Goal: Transaction & Acquisition: Book appointment/travel/reservation

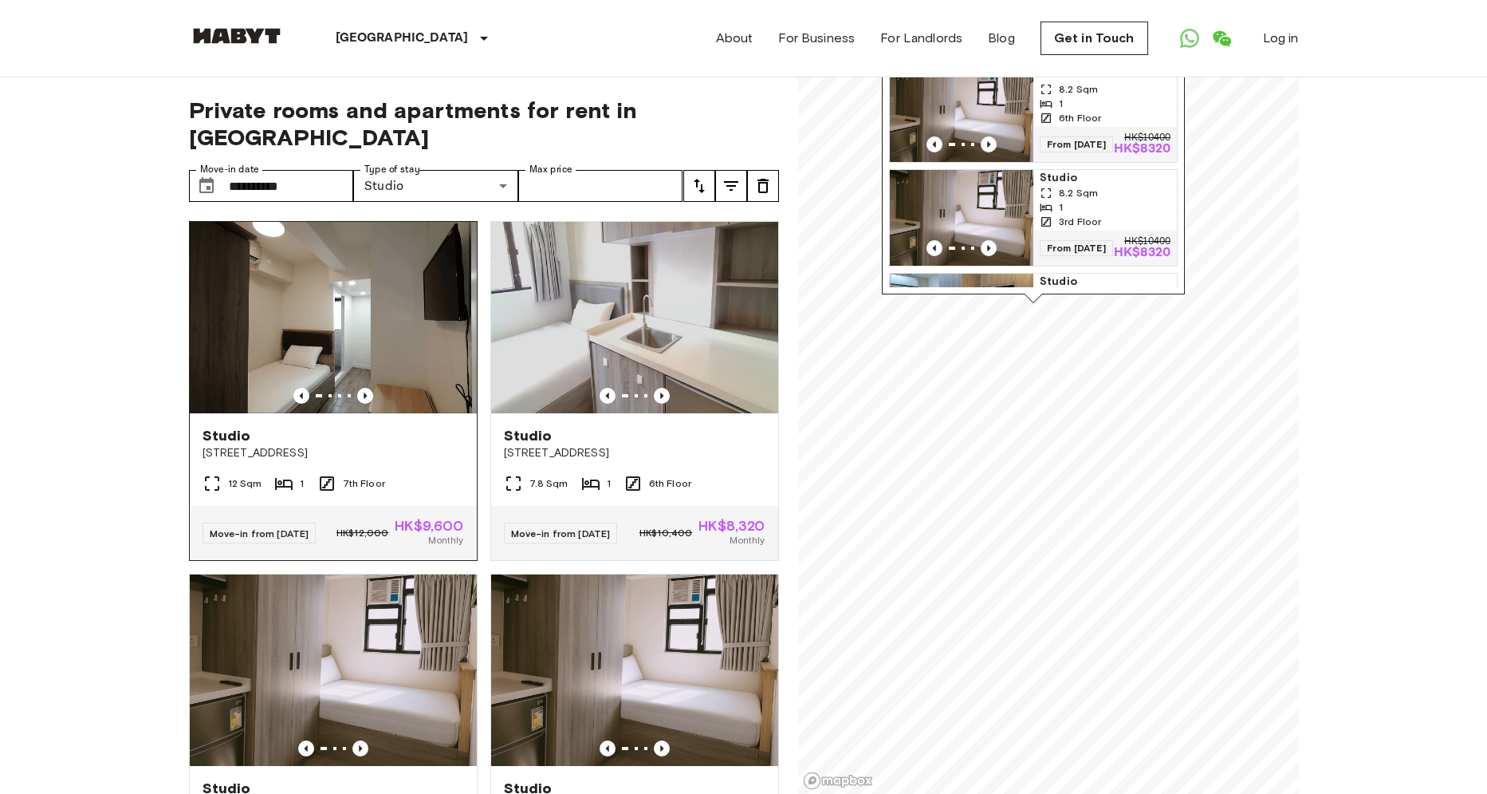
click at [392, 302] on img at bounding box center [333, 317] width 287 height 191
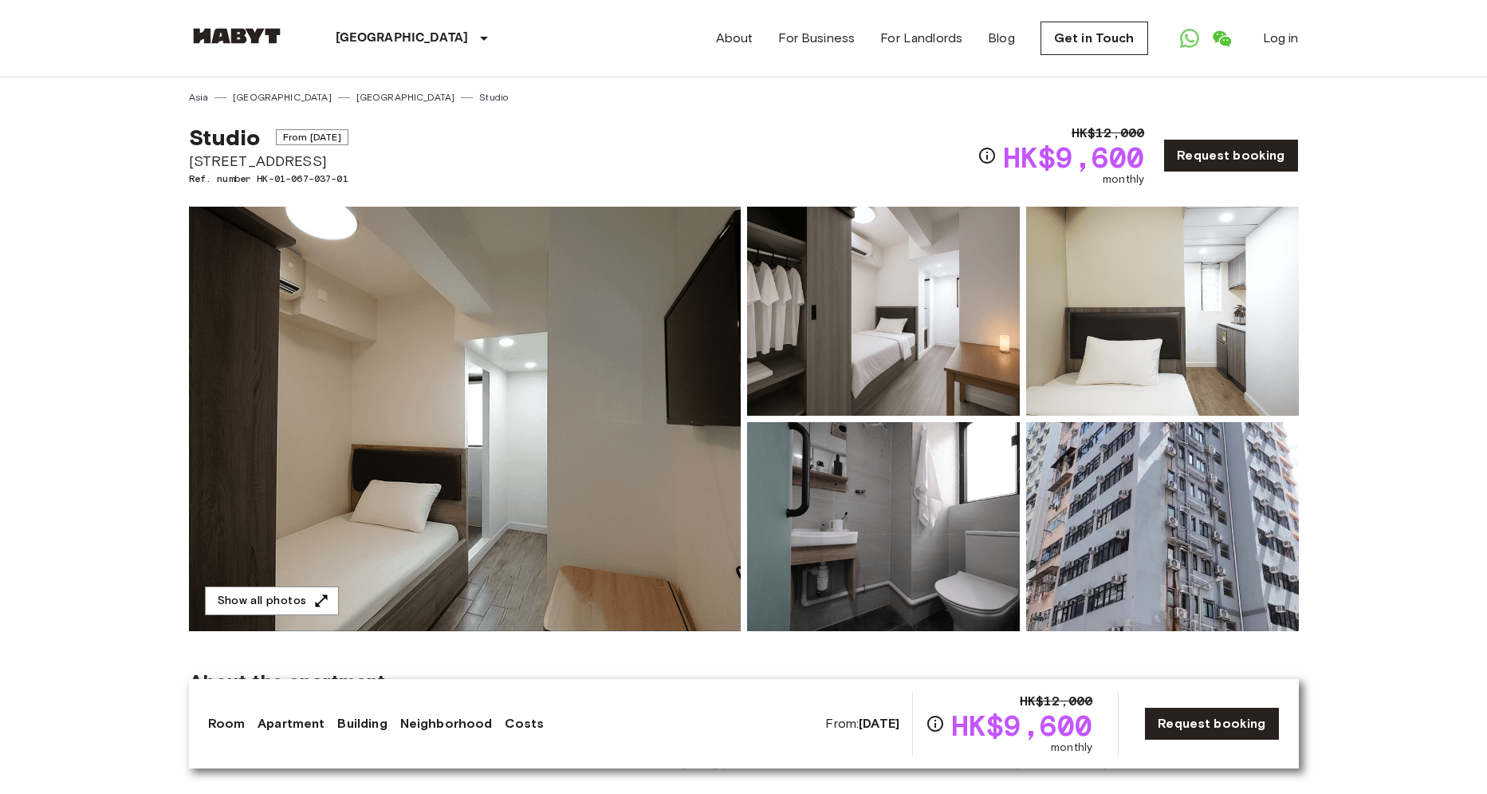
click at [888, 319] on img at bounding box center [883, 311] width 273 height 209
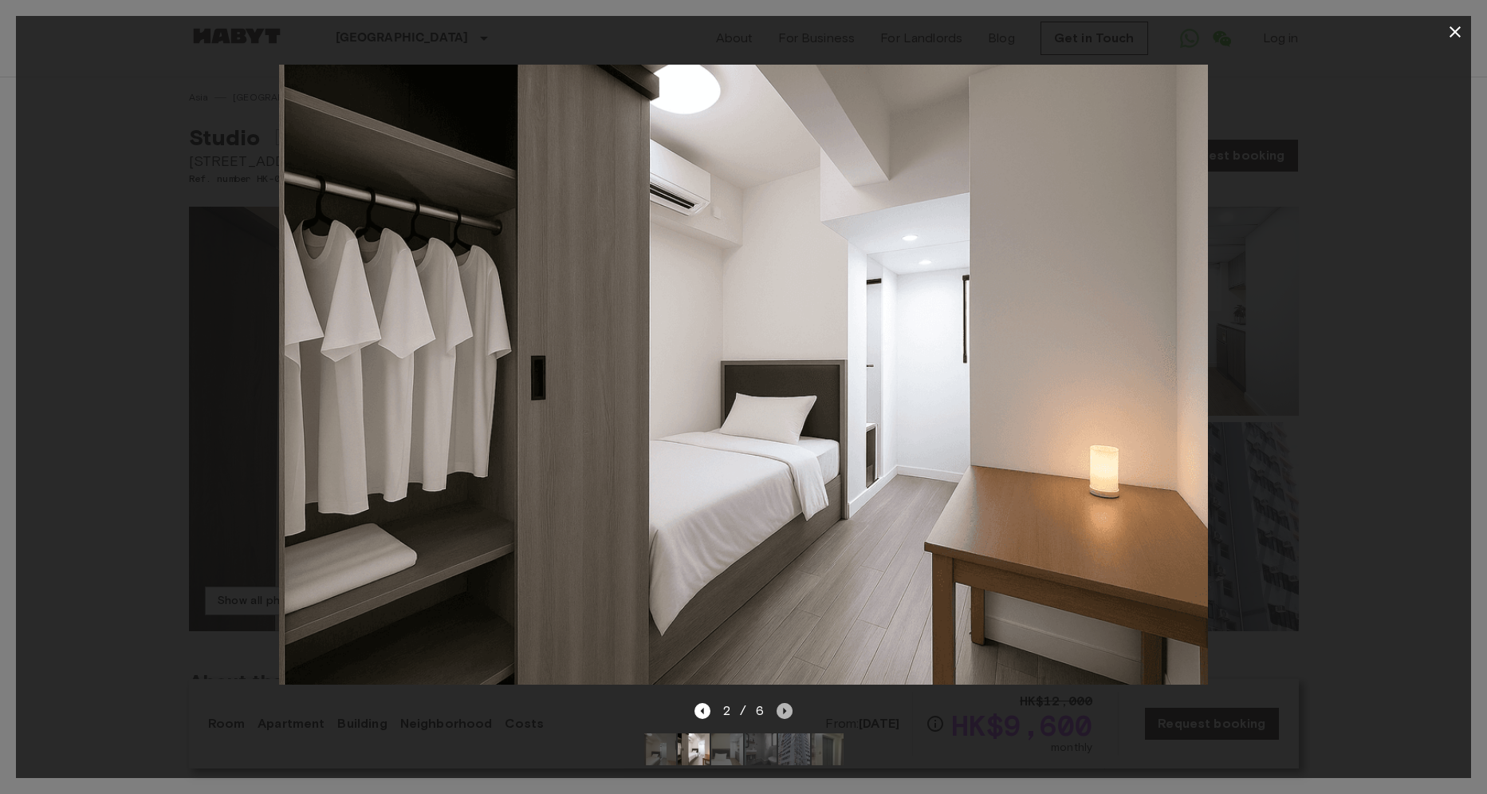
click at [777, 710] on icon "Next image" at bounding box center [785, 711] width 16 height 16
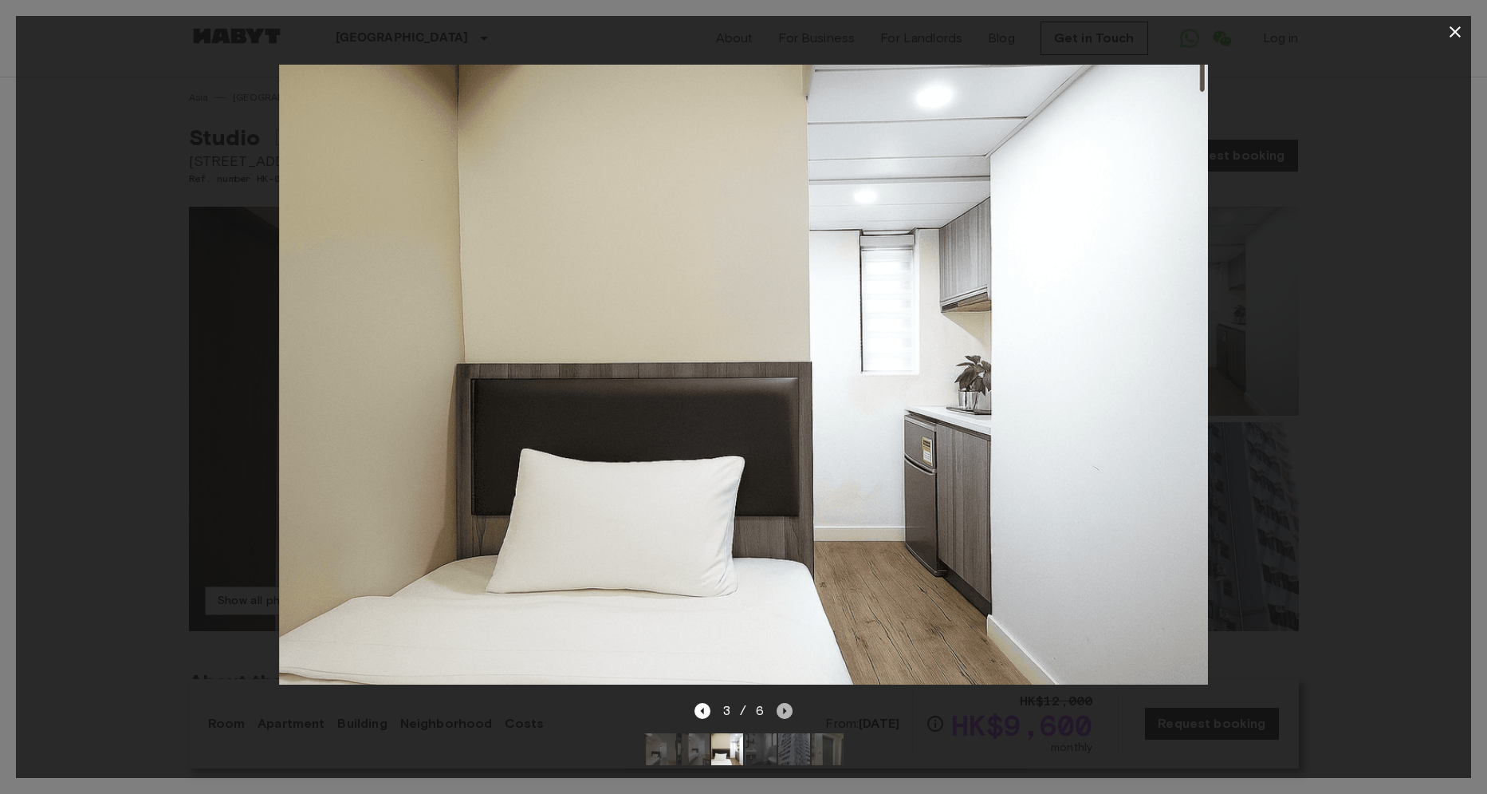
click at [777, 710] on icon "Next image" at bounding box center [785, 711] width 16 height 16
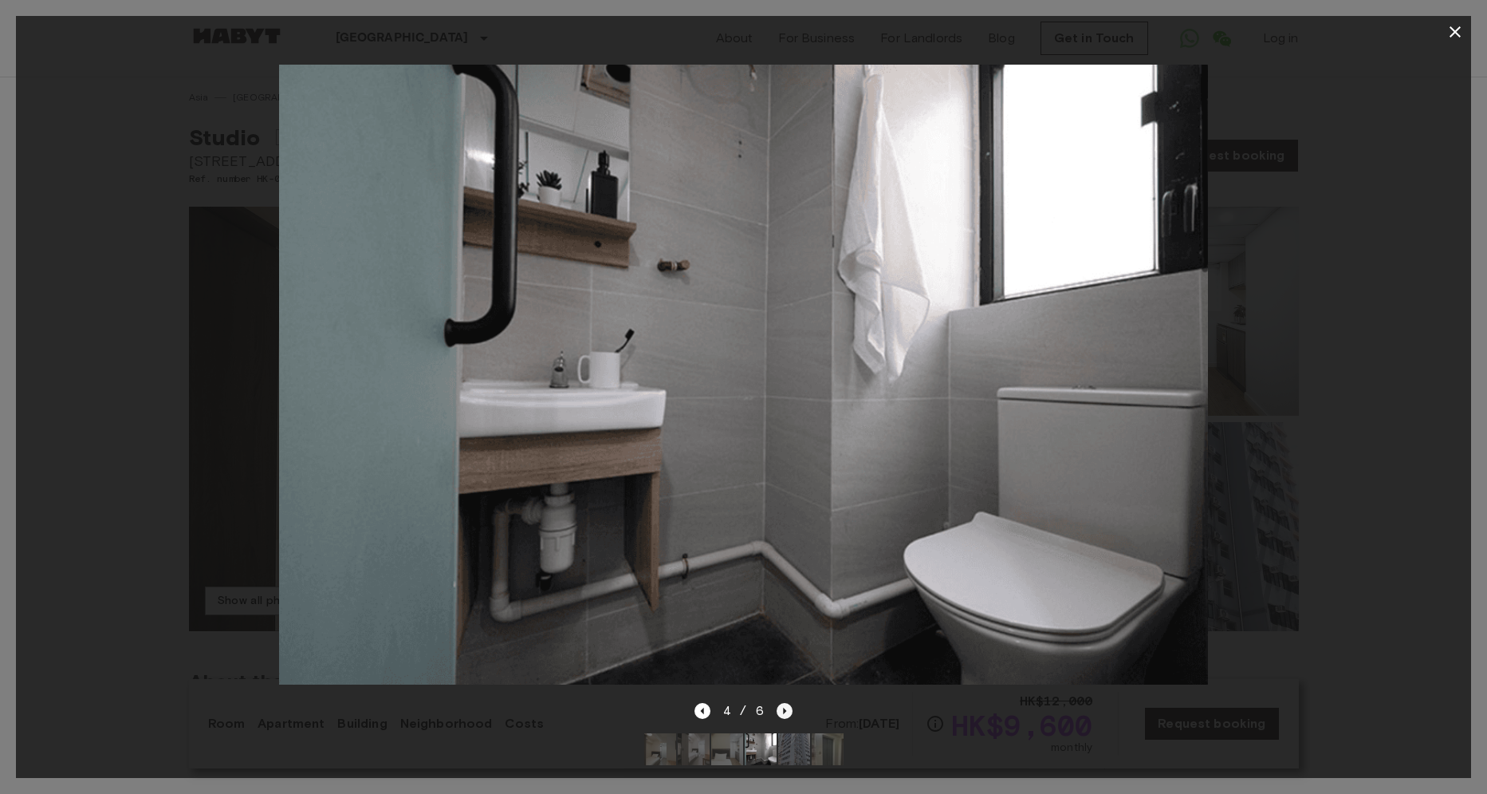
click at [777, 710] on icon "Next image" at bounding box center [785, 711] width 16 height 16
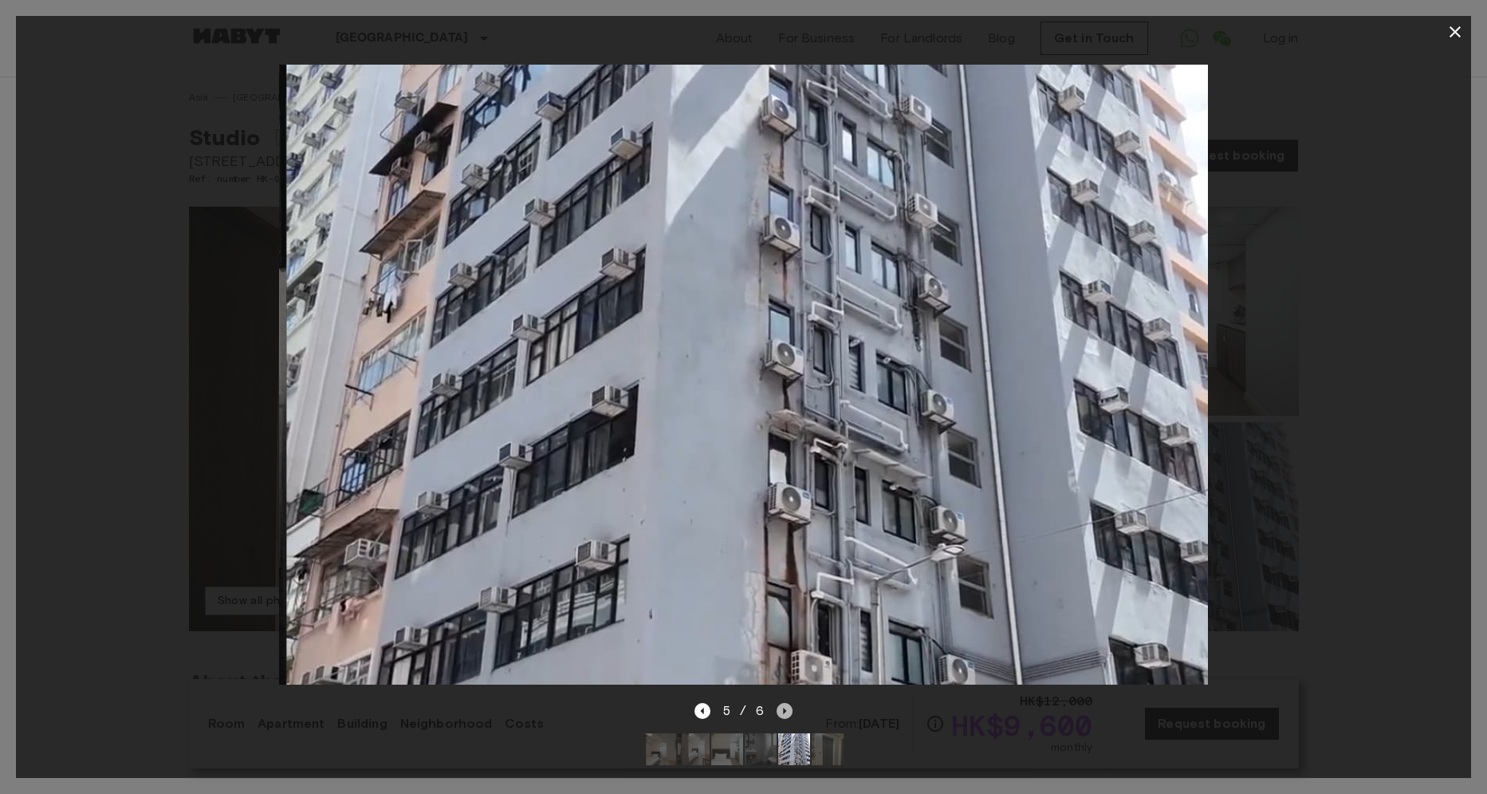
click at [777, 710] on icon "Next image" at bounding box center [785, 711] width 16 height 16
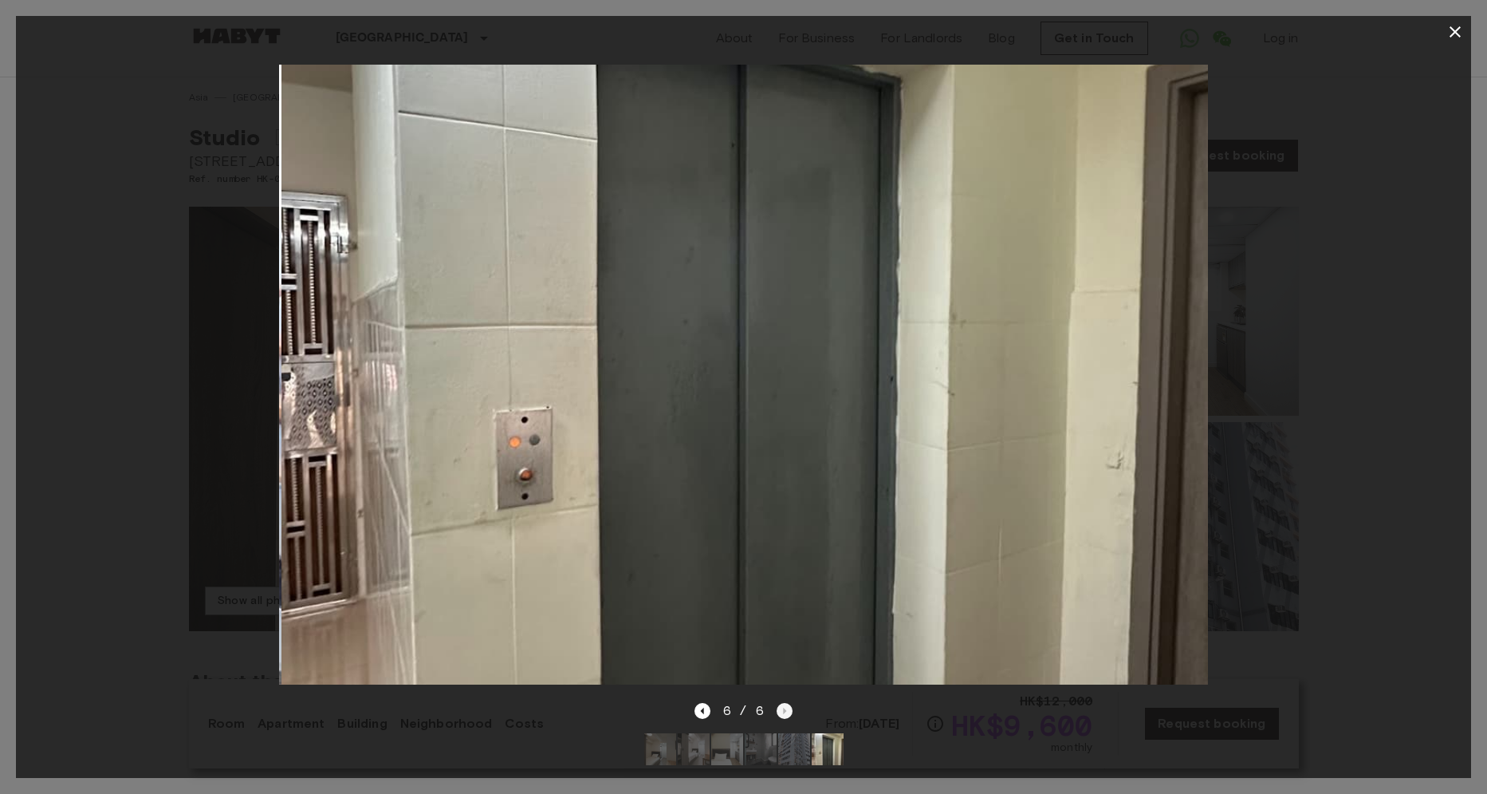
click at [776, 710] on div "6 / 6" at bounding box center [744, 710] width 98 height 19
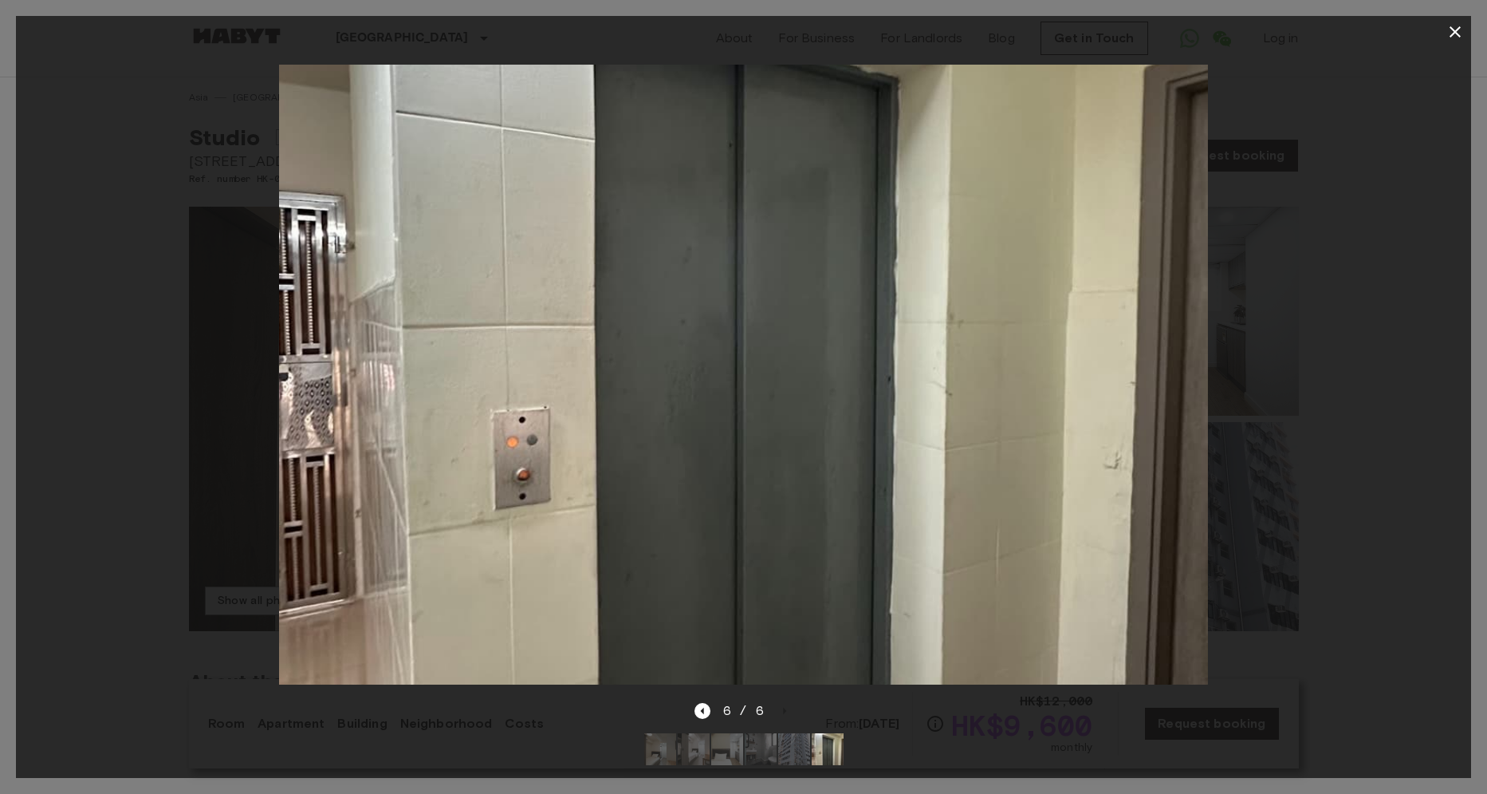
click at [1305, 274] on div at bounding box center [744, 374] width 1456 height 653
click at [1447, 41] on icon "button" at bounding box center [1455, 31] width 19 height 19
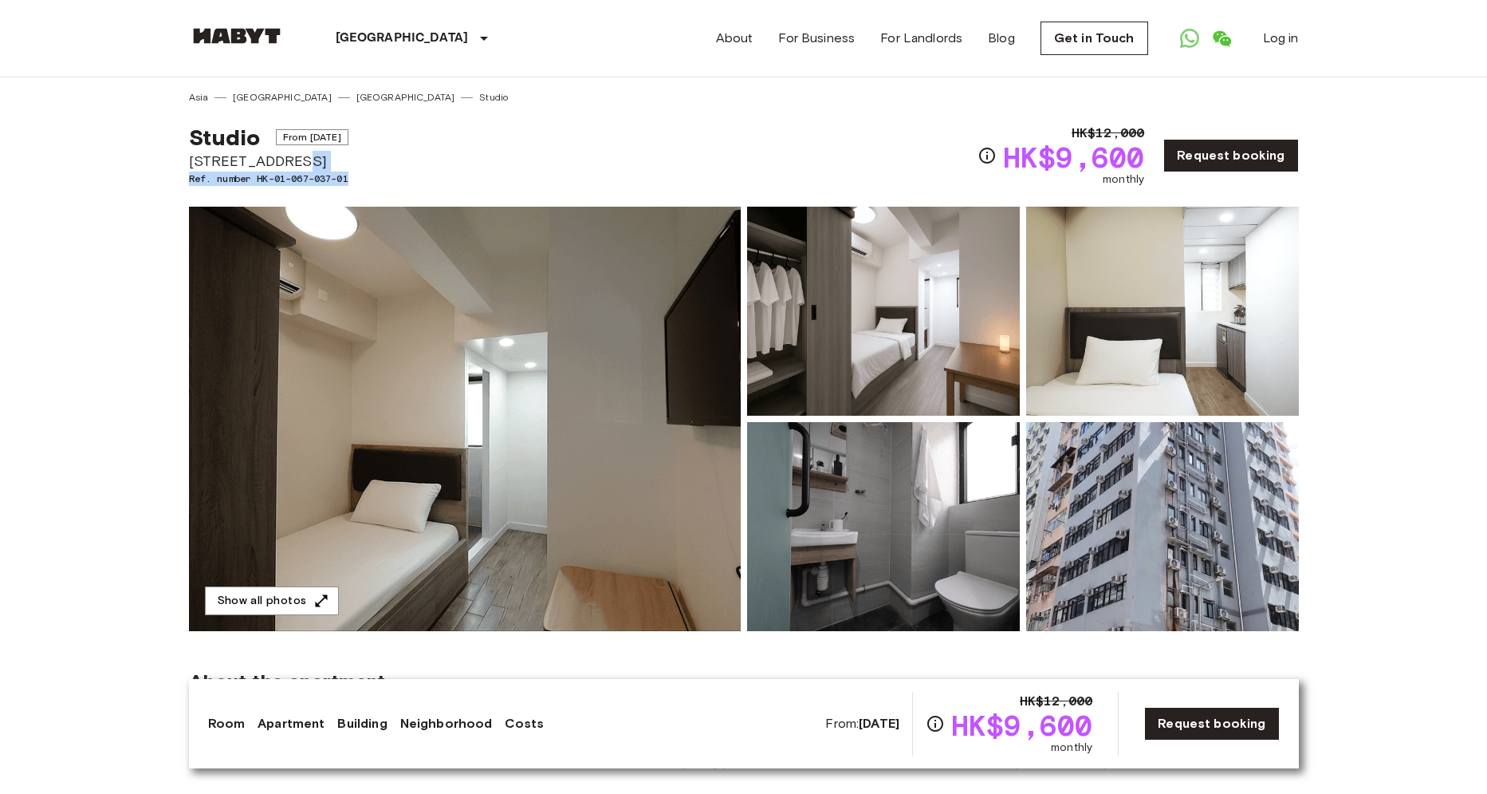
drag, startPoint x: 286, startPoint y: 168, endPoint x: 351, endPoint y: 173, distance: 65.6
click at [349, 173] on div "Studio From [DATE] [STREET_ADDRESS]. number HK-01-067-037-01" at bounding box center [269, 156] width 160 height 64
click at [369, 172] on div "Studio From [DATE] [STREET_ADDRESS]. number HK-01-067-037-01 HK$12,000 HK$9,600…" at bounding box center [744, 145] width 1110 height 83
click at [570, 458] on img at bounding box center [465, 419] width 552 height 424
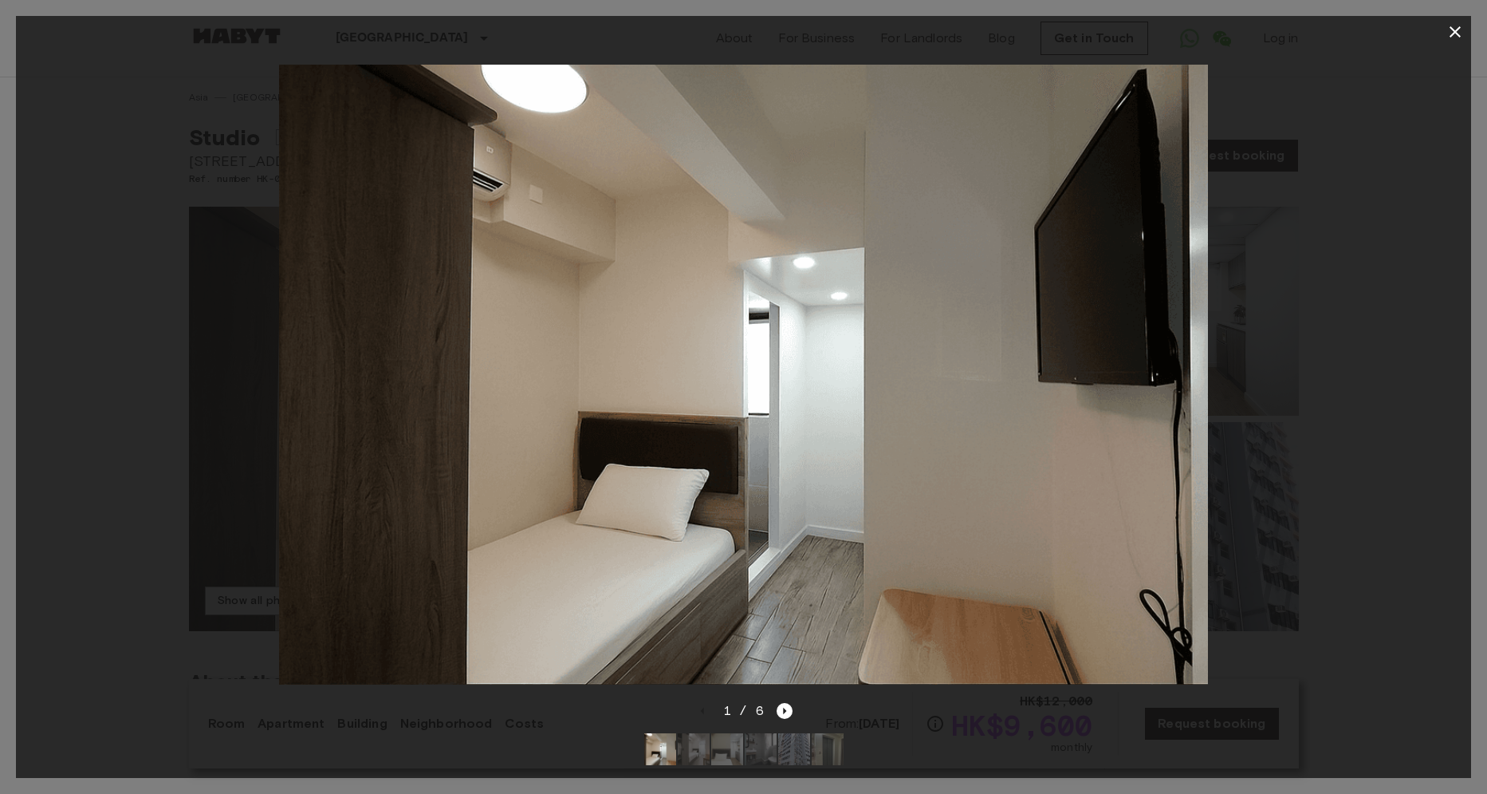
click at [1343, 341] on div at bounding box center [744, 374] width 1456 height 653
click at [1447, 38] on icon "button" at bounding box center [1455, 31] width 19 height 19
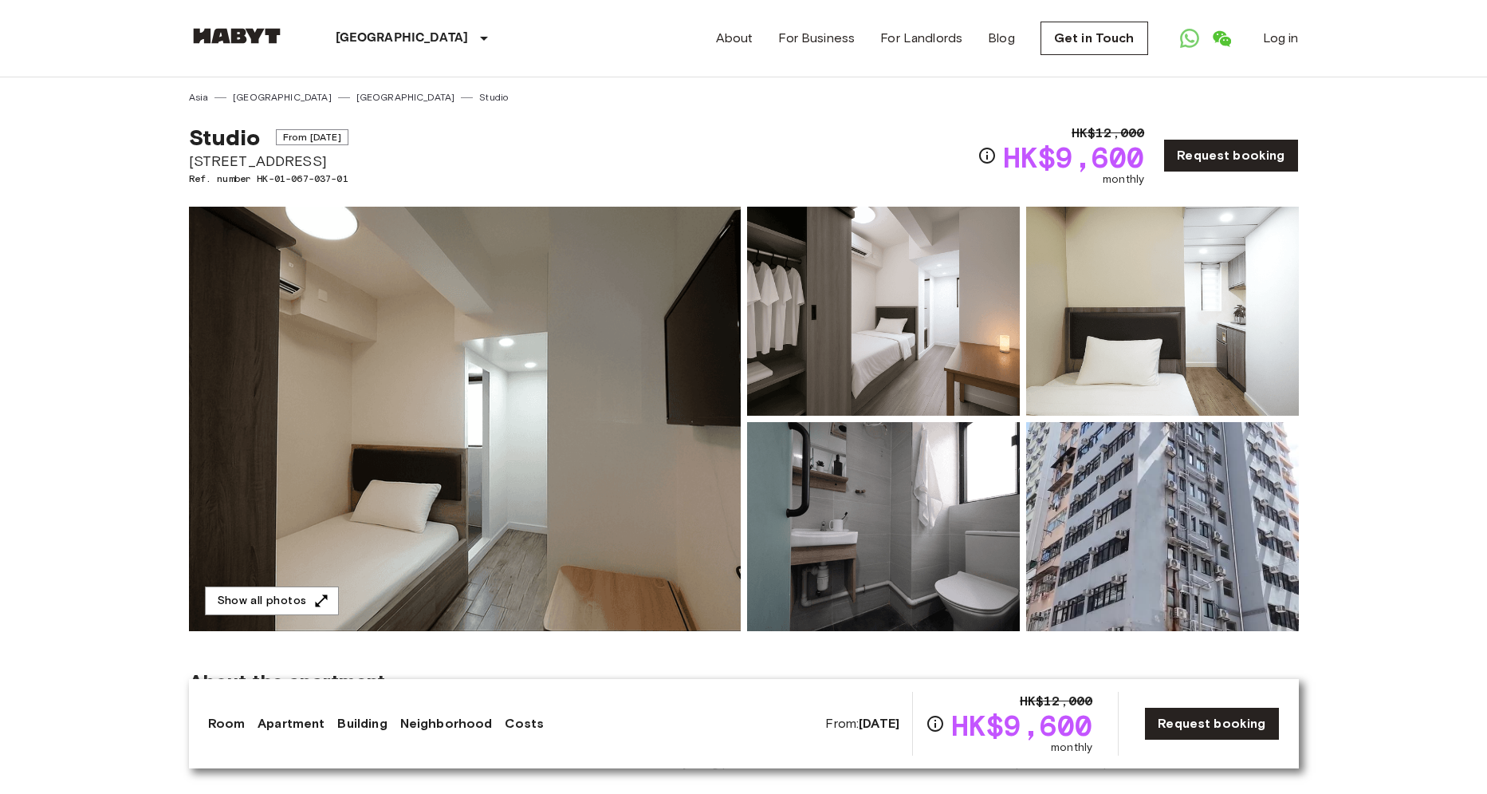
click at [920, 364] on img at bounding box center [883, 311] width 273 height 209
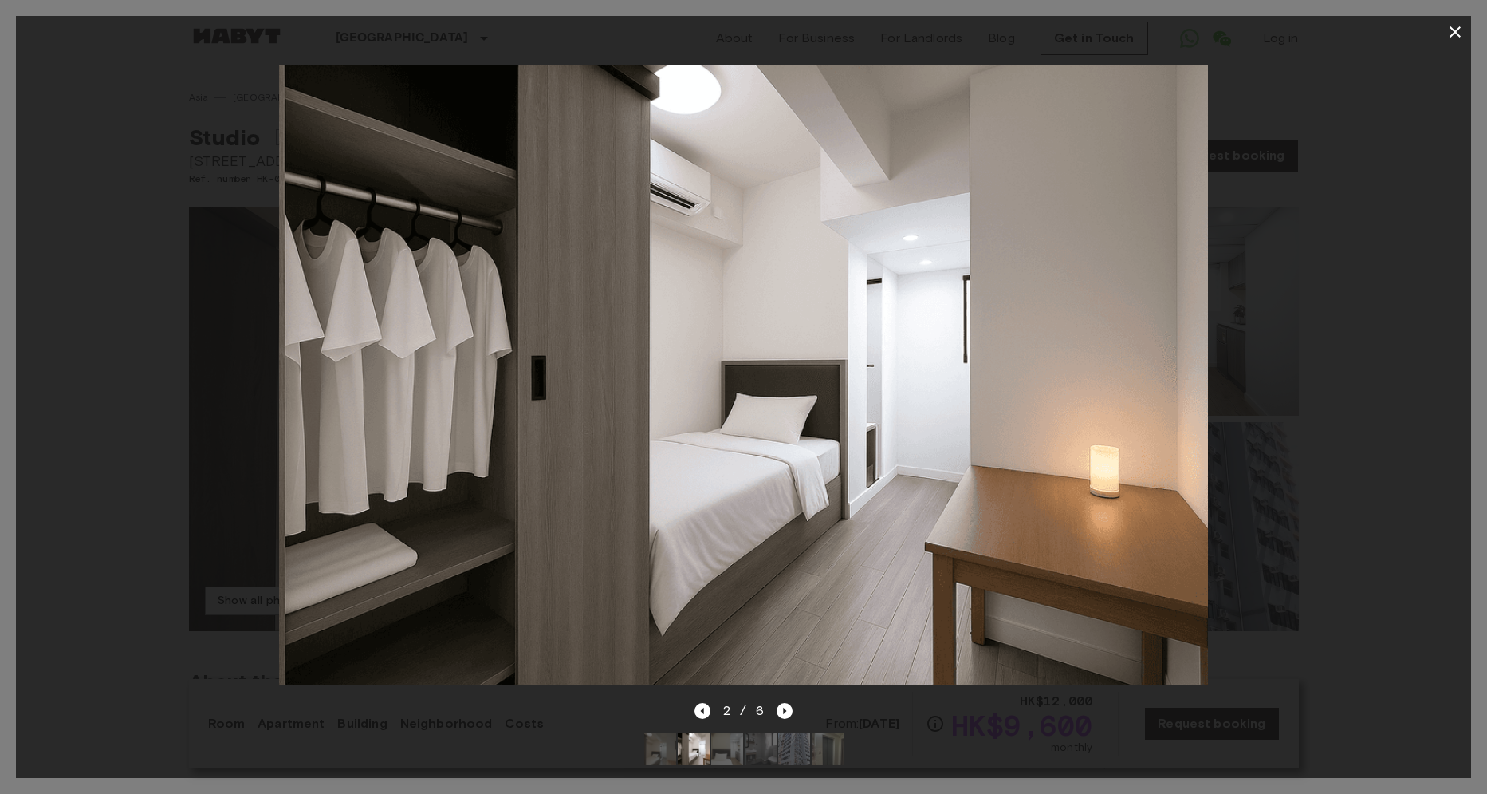
click at [1302, 418] on div at bounding box center [744, 374] width 1456 height 653
click at [1328, 354] on div at bounding box center [744, 374] width 1456 height 653
click at [1464, 20] on button "button" at bounding box center [1456, 32] width 32 height 32
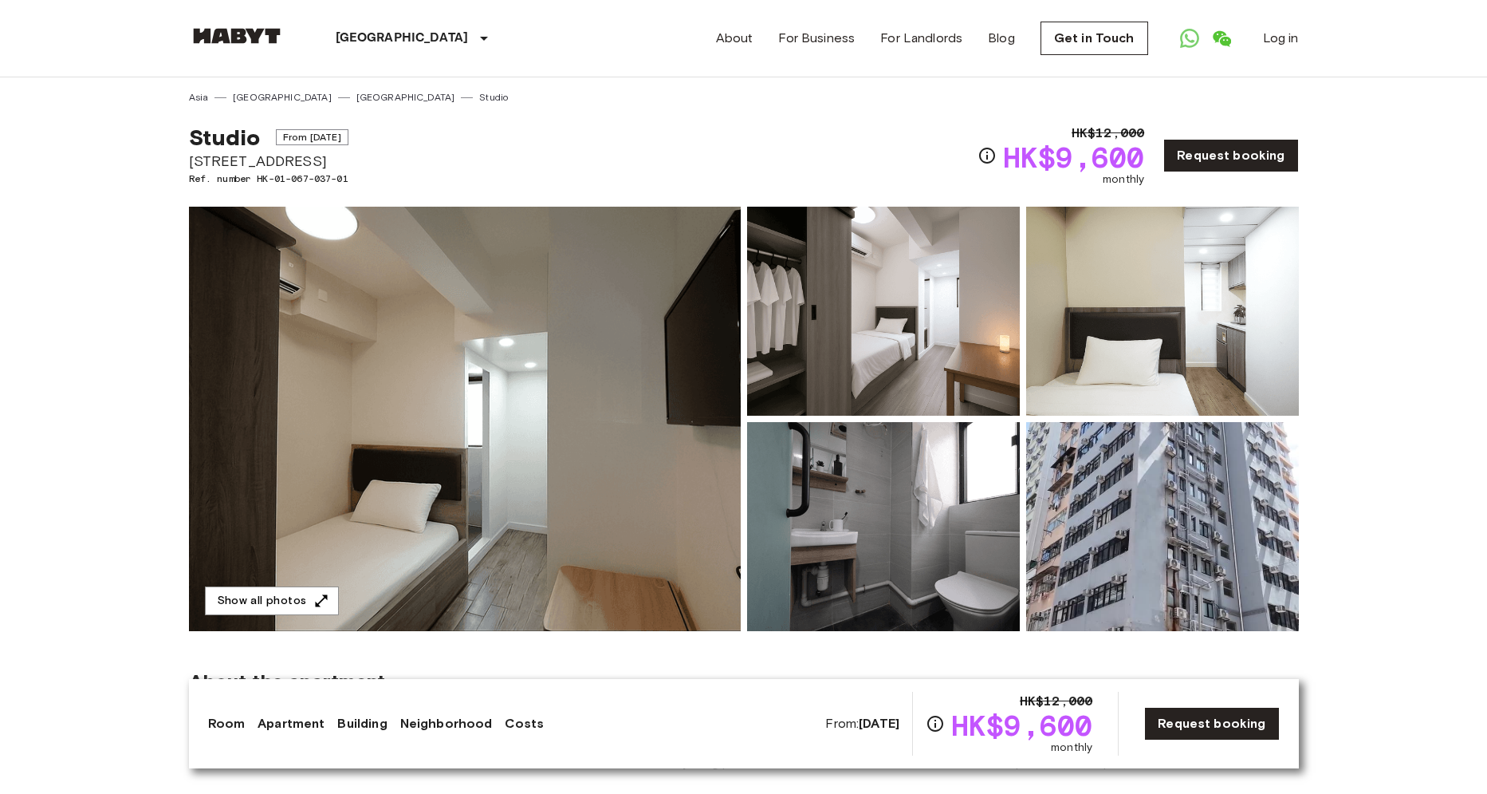
click at [1198, 329] on img at bounding box center [1162, 311] width 273 height 209
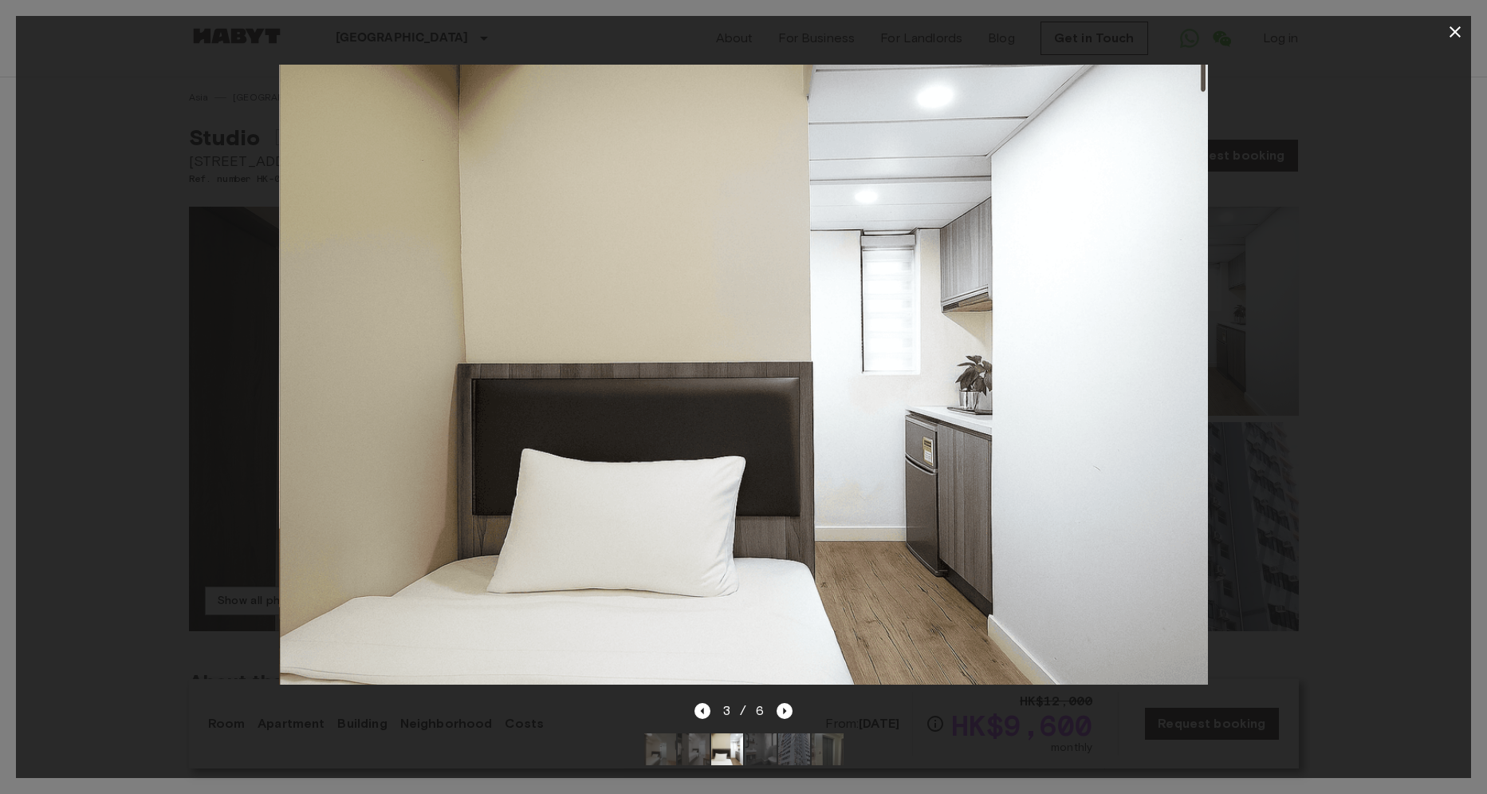
click at [1313, 380] on div at bounding box center [744, 374] width 1456 height 653
click at [1456, 37] on icon "button" at bounding box center [1455, 31] width 19 height 19
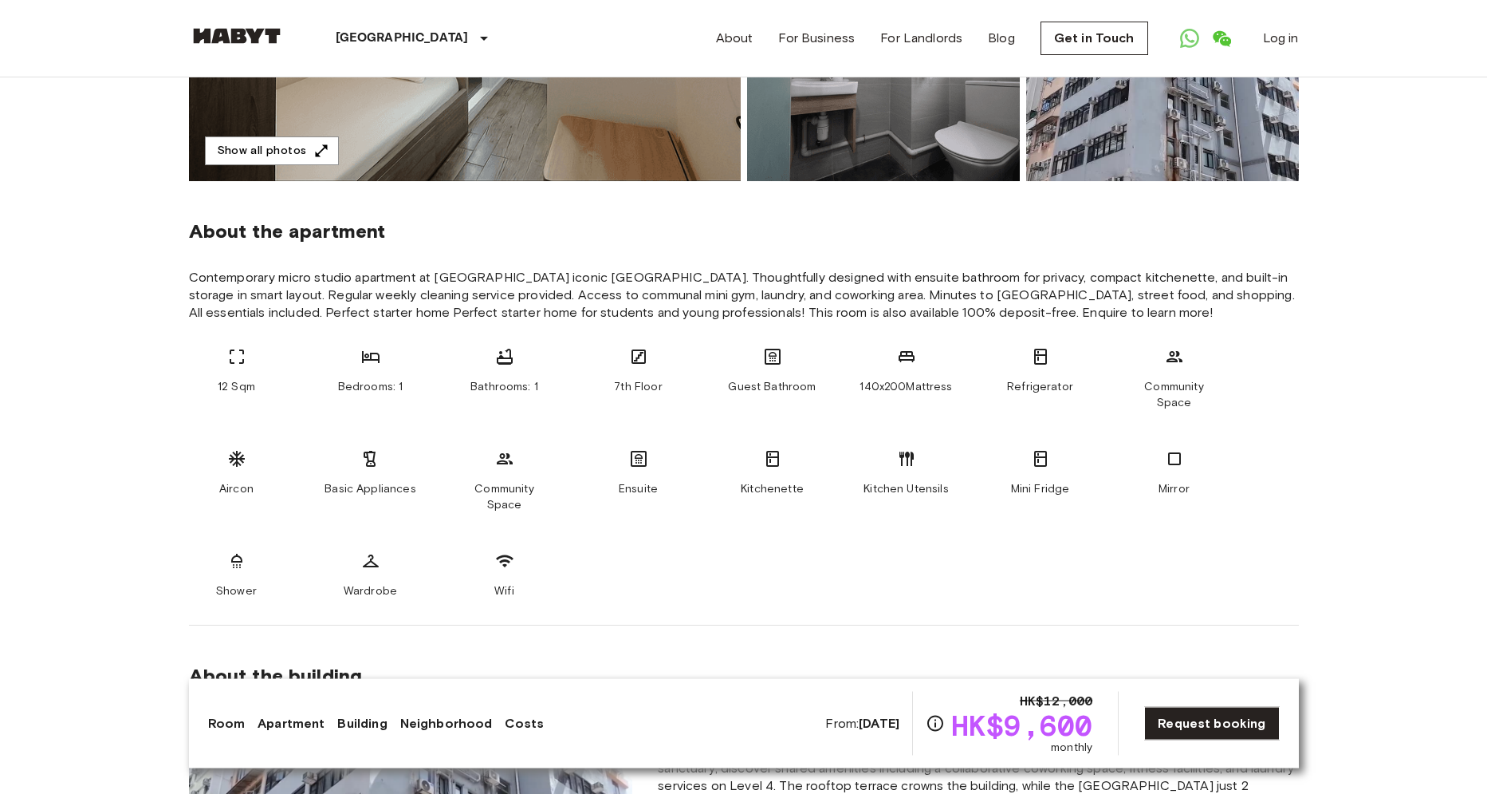
scroll to position [455, 0]
